Goal: Subscribe to service/newsletter

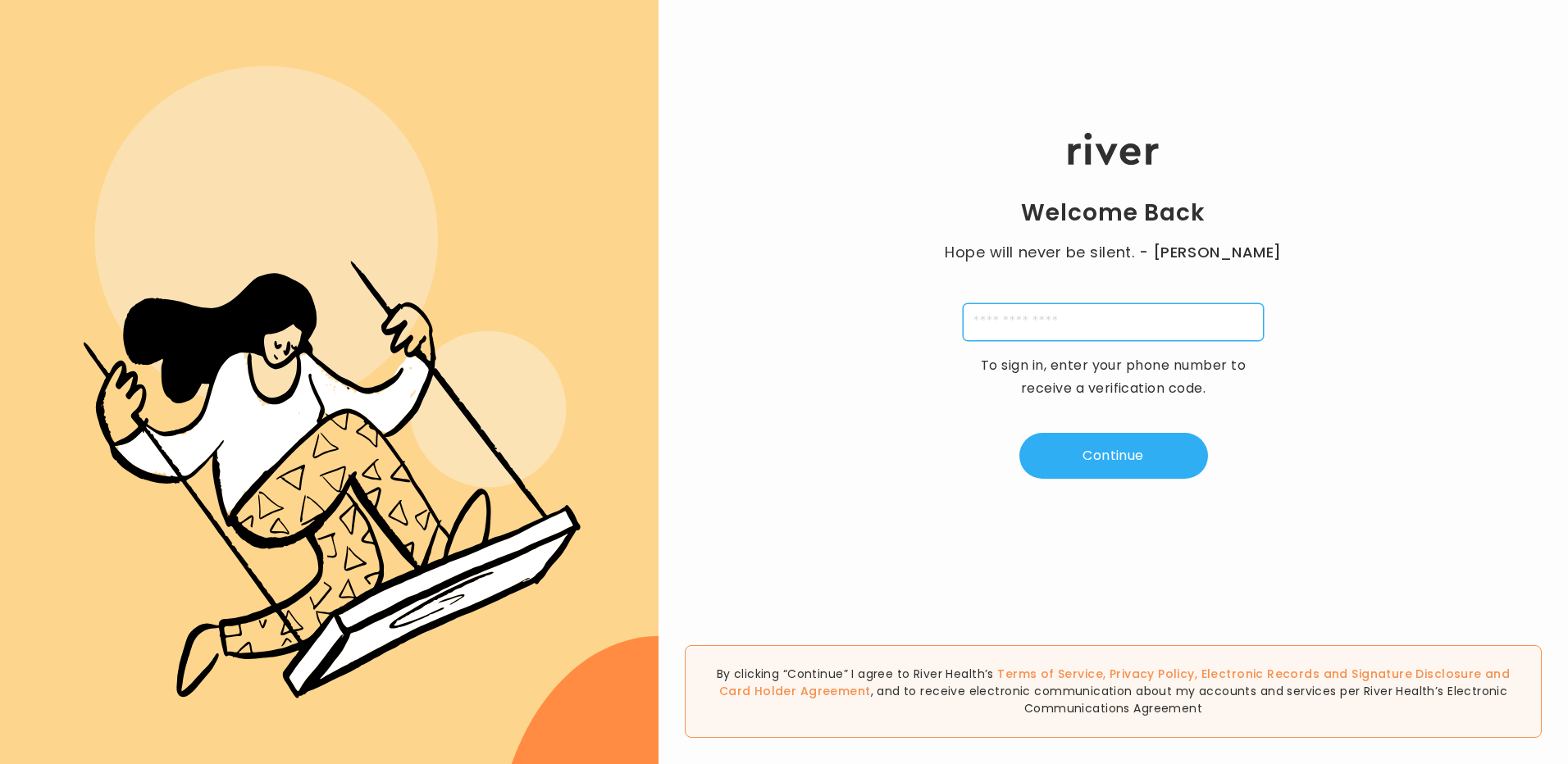
click at [1044, 308] on input "tel" at bounding box center [1113, 323] width 301 height 38
type input "**********"
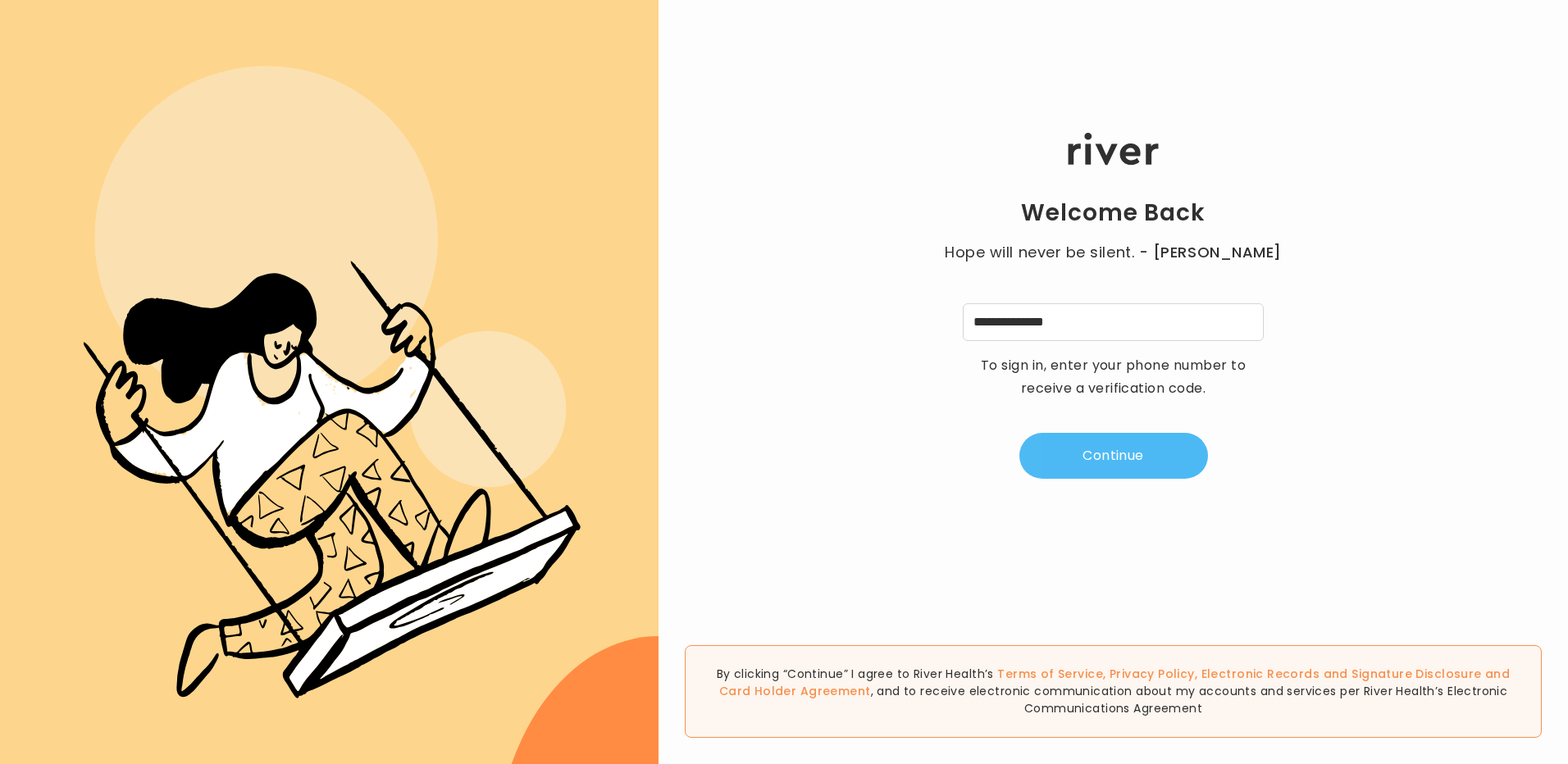
click at [1120, 466] on button "Continue" at bounding box center [1114, 456] width 189 height 46
type input "*"
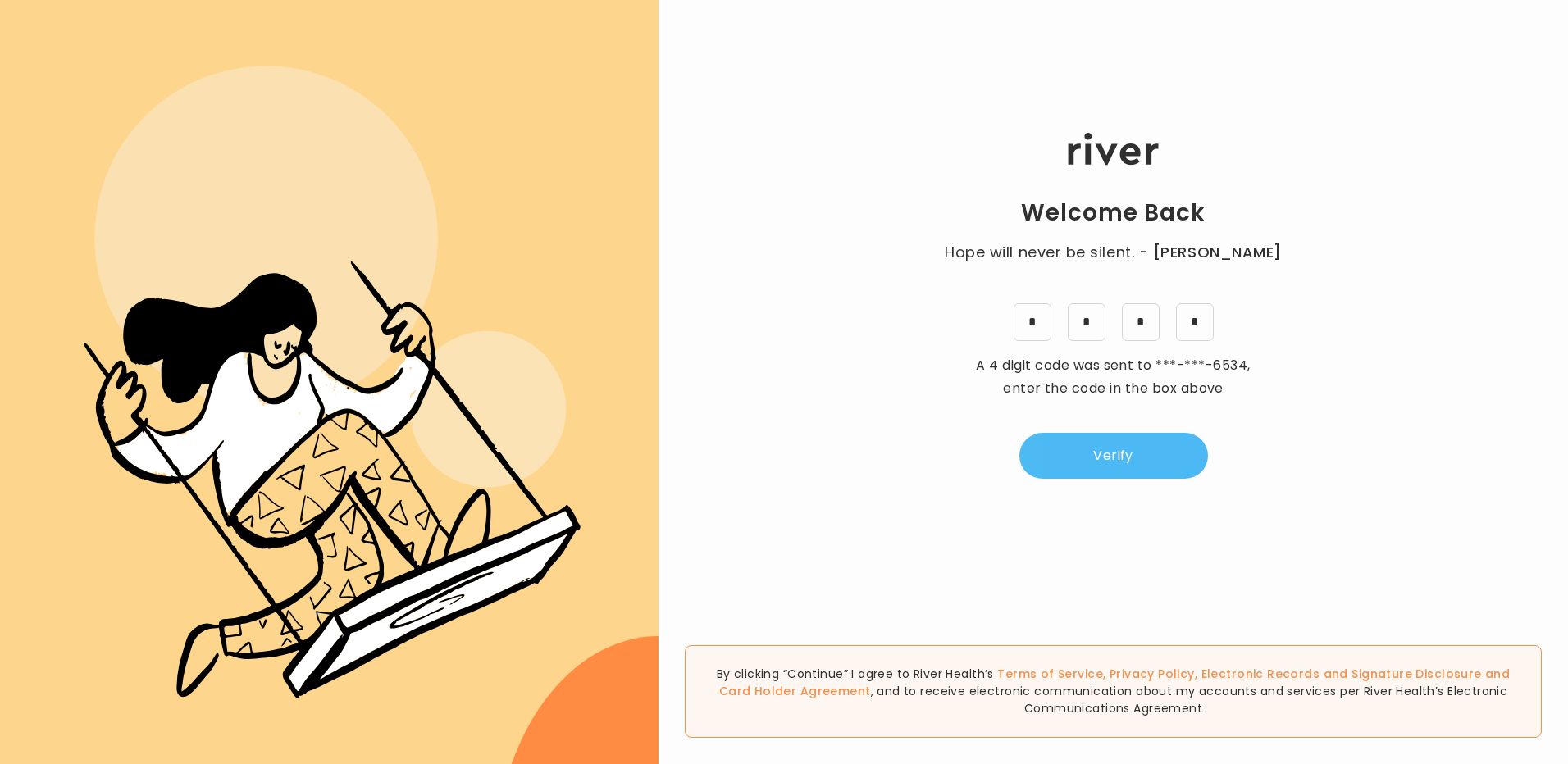
click at [1145, 443] on button "Verify" at bounding box center [1114, 456] width 189 height 46
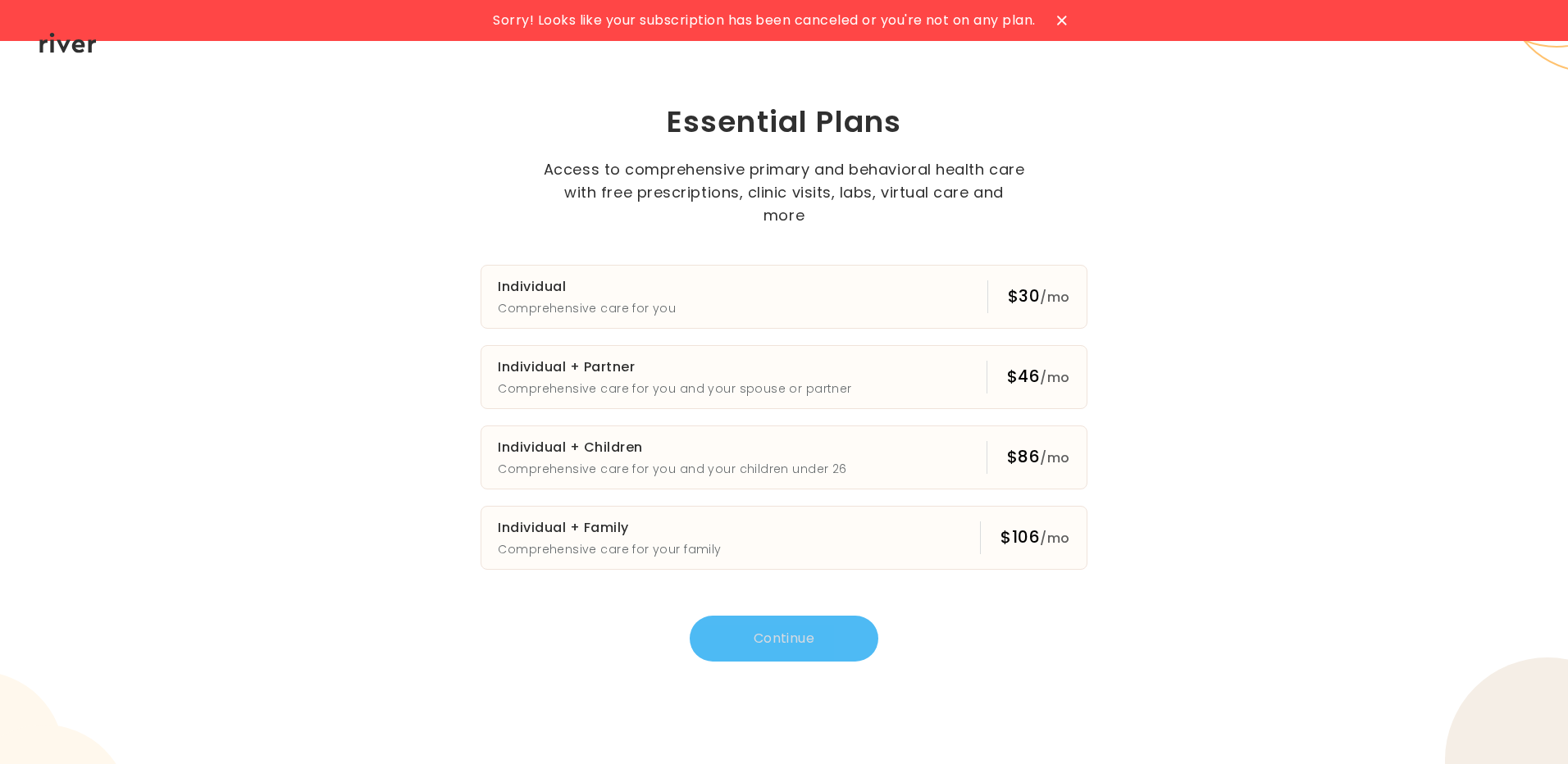
click at [1067, 22] on icon at bounding box center [1062, 21] width 9 height 9
